Goal: Task Accomplishment & Management: Manage account settings

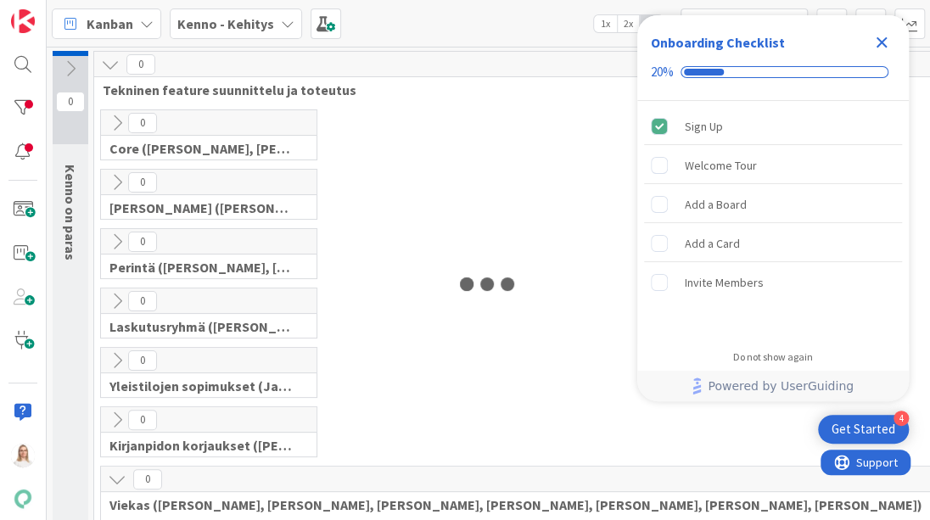
click at [879, 33] on icon "Close Checklist" at bounding box center [881, 42] width 20 height 20
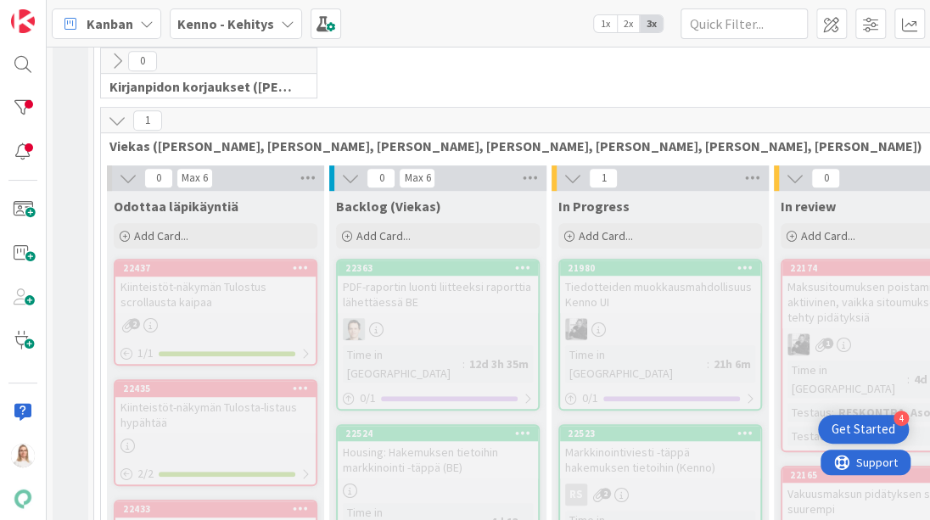
scroll to position [479, 0]
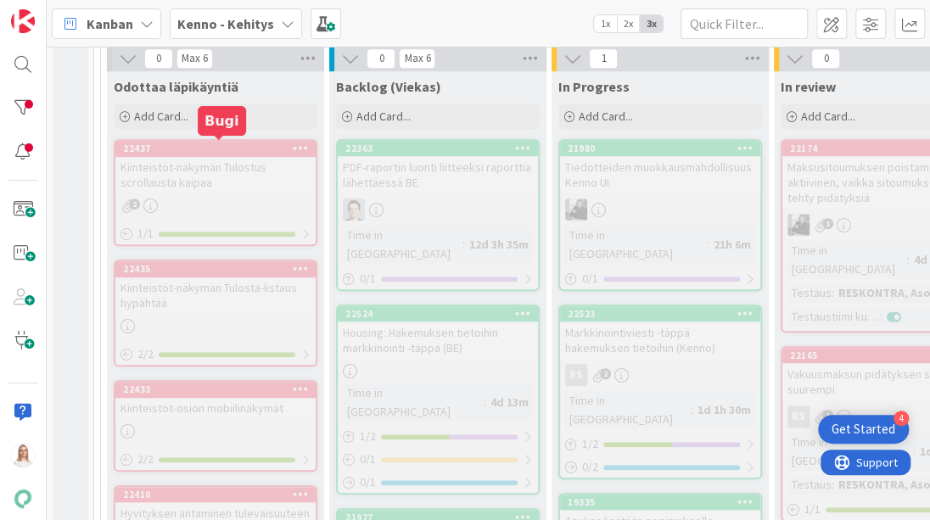
click at [213, 150] on div "22437" at bounding box center [219, 149] width 193 height 12
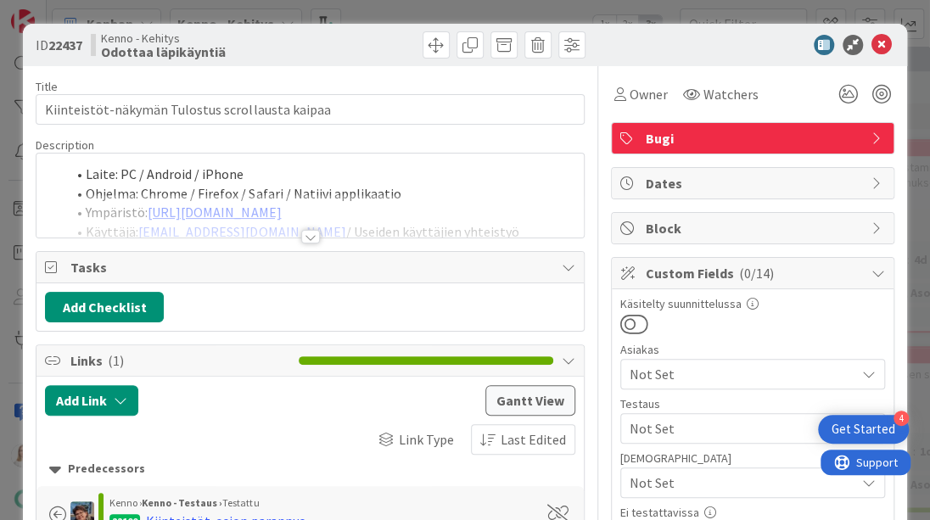
click at [314, 232] on div at bounding box center [310, 237] width 19 height 14
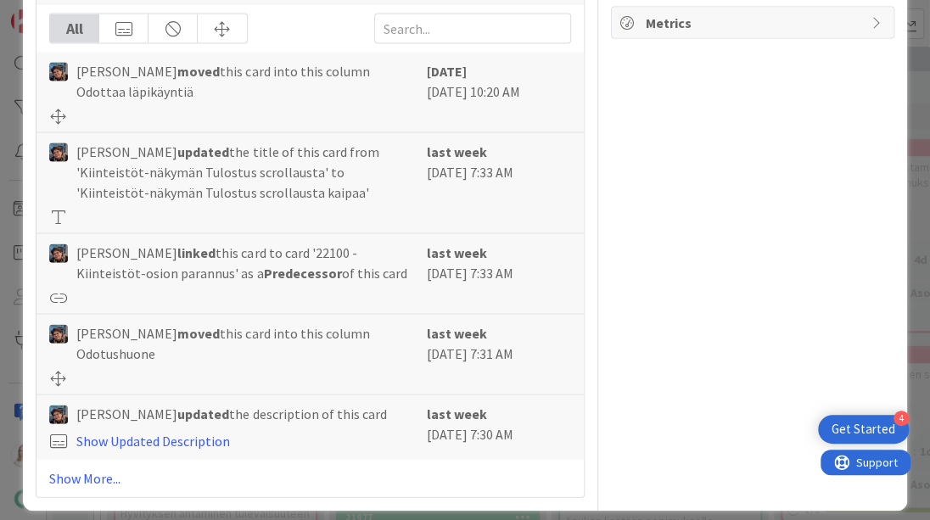
scroll to position [1435, 0]
click at [72, 469] on link "Show More..." at bounding box center [309, 479] width 521 height 20
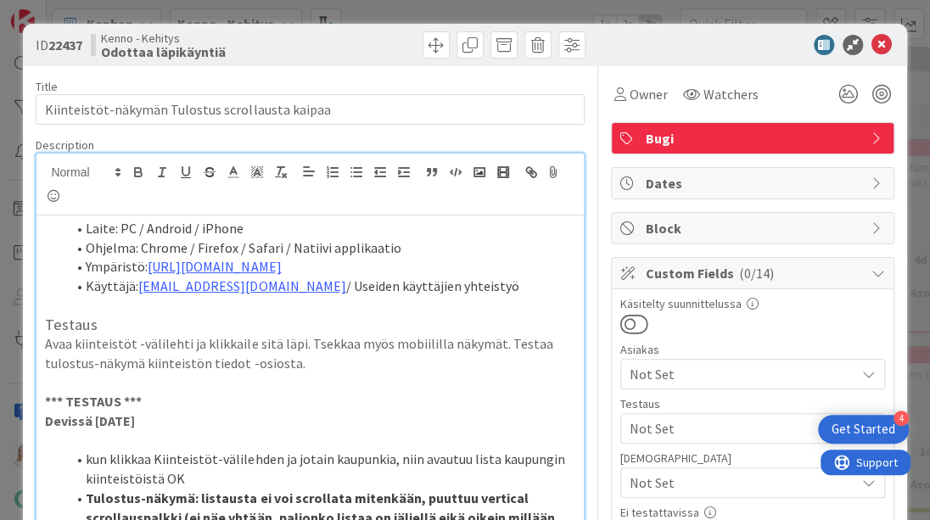
scroll to position [0, 0]
click at [642, 92] on span "Owner" at bounding box center [649, 94] width 38 height 20
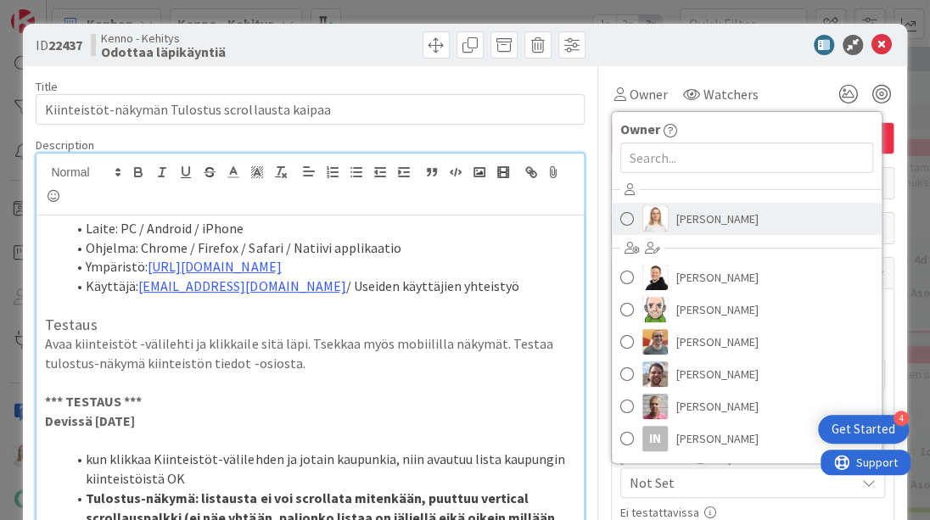
click at [691, 221] on span "[PERSON_NAME]" at bounding box center [717, 218] width 82 height 25
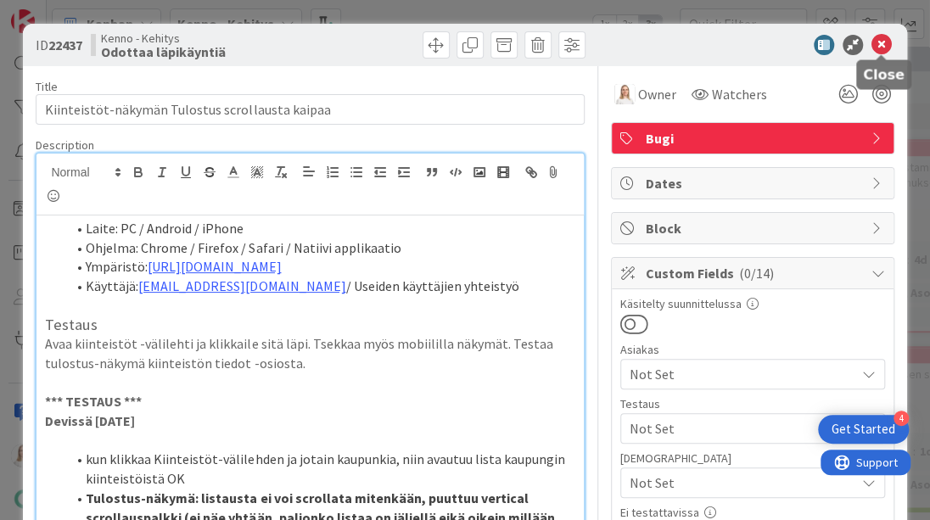
click at [886, 45] on icon at bounding box center [881, 45] width 20 height 20
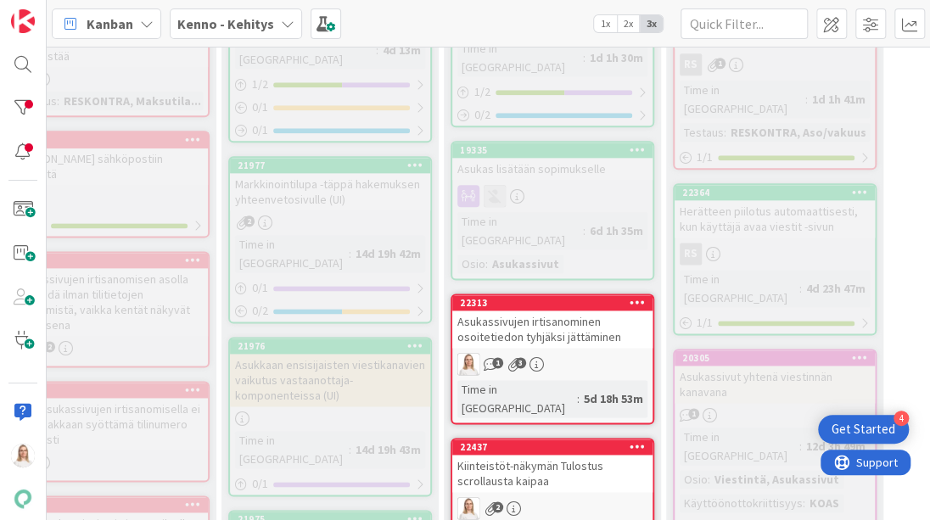
scroll to position [824, 108]
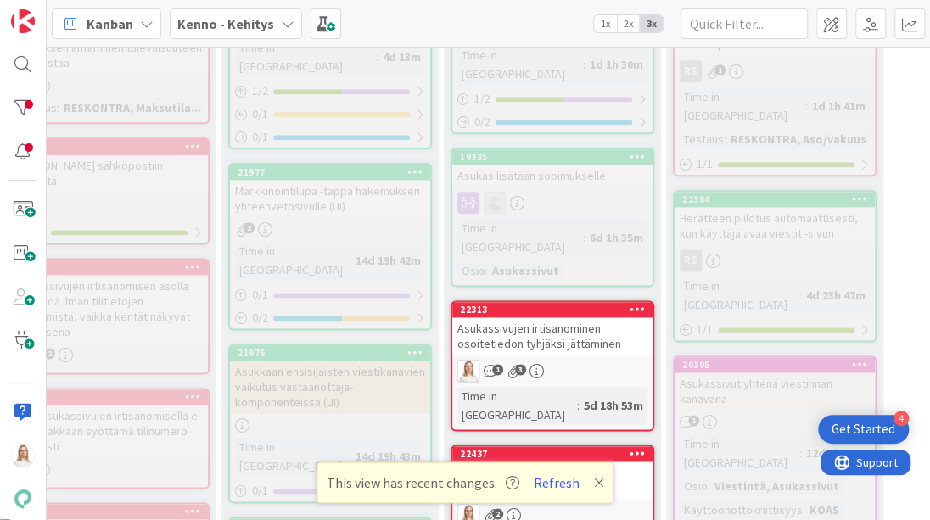
click at [543, 448] on div "22437" at bounding box center [556, 454] width 193 height 12
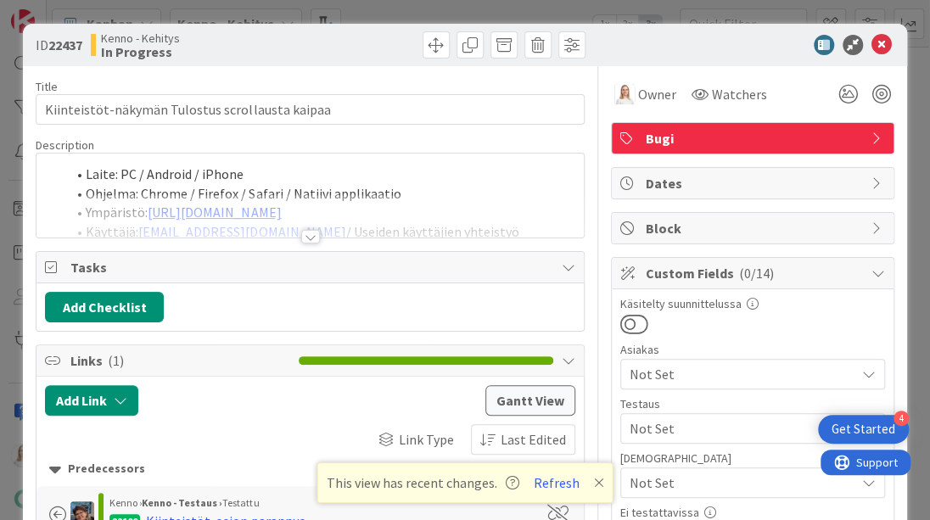
click at [305, 231] on div at bounding box center [310, 237] width 19 height 14
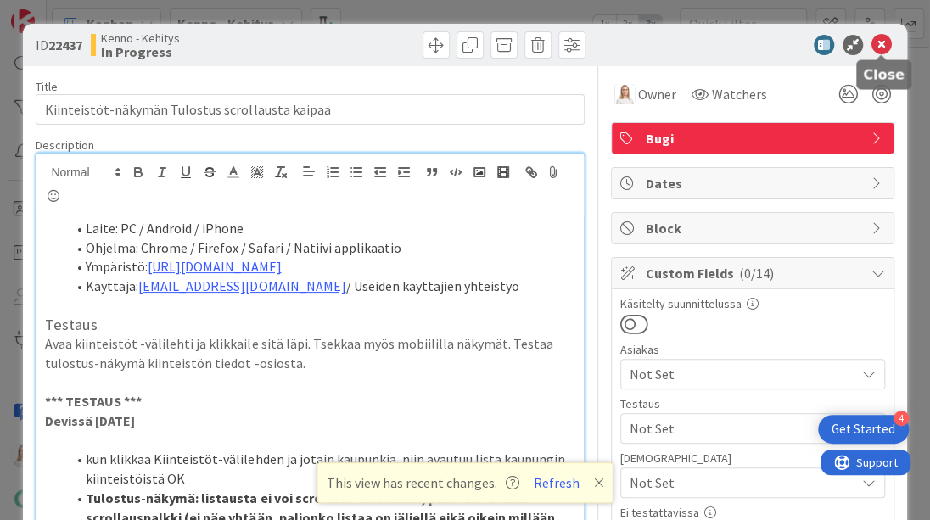
click at [878, 42] on icon at bounding box center [881, 45] width 20 height 20
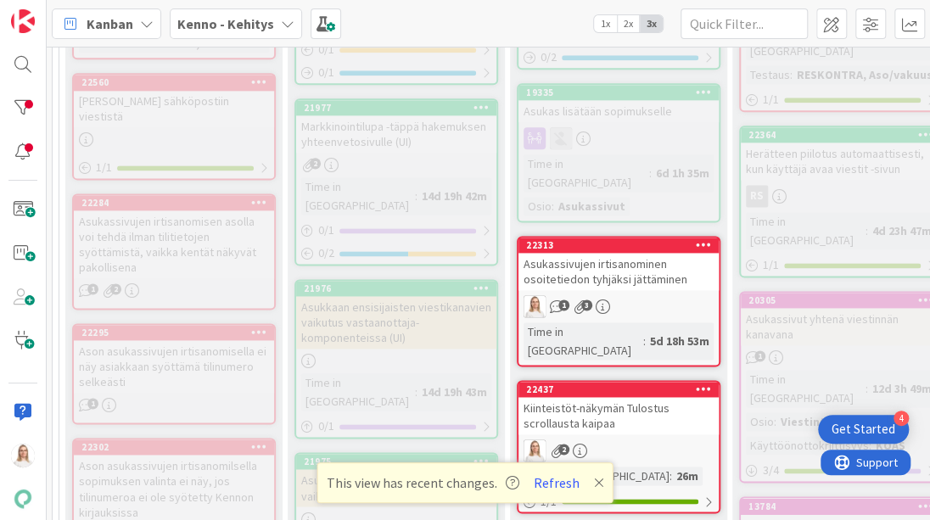
scroll to position [877, 42]
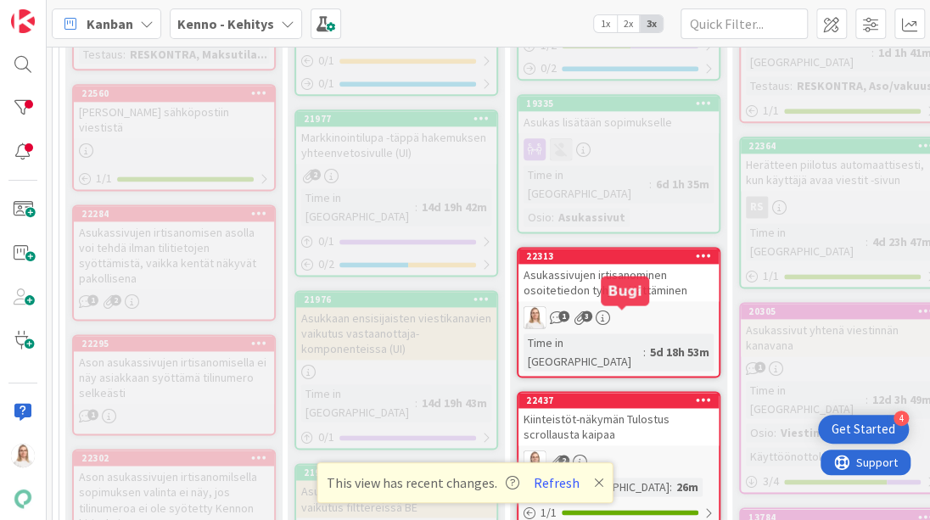
click at [599, 395] on div "22437" at bounding box center [622, 401] width 193 height 12
